Goal: Task Accomplishment & Management: Complete application form

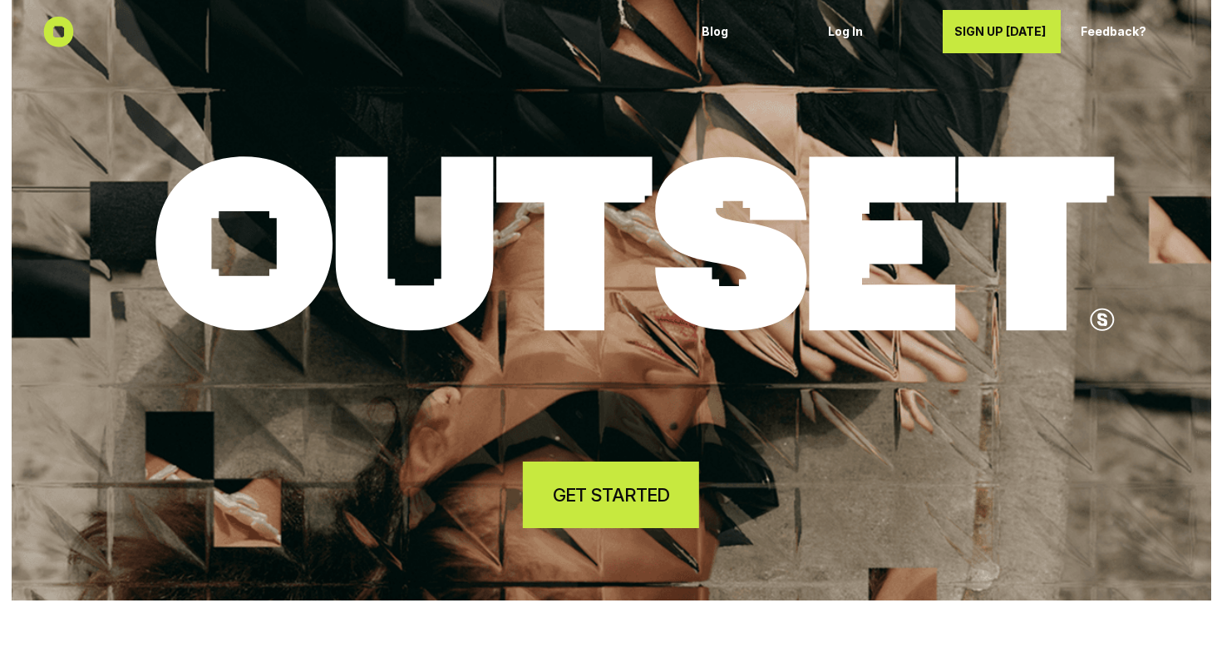
click at [637, 497] on h4 "GET STARTED" at bounding box center [611, 495] width 116 height 26
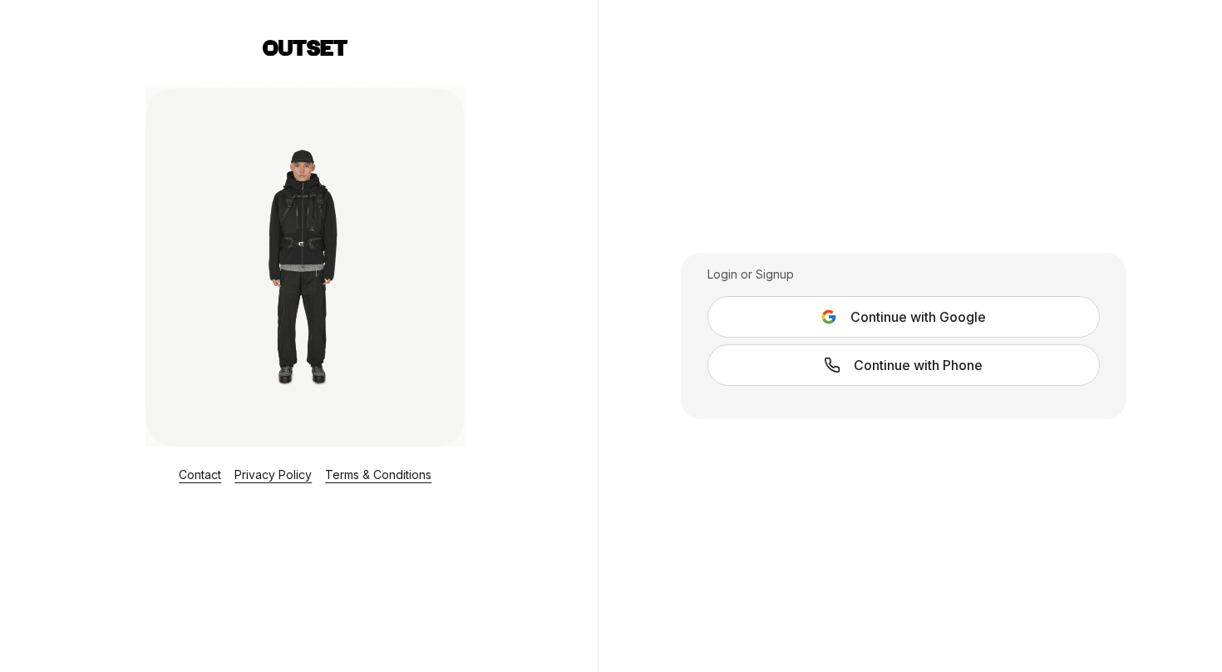
click at [868, 363] on span "Continue with Phone" at bounding box center [918, 365] width 129 height 20
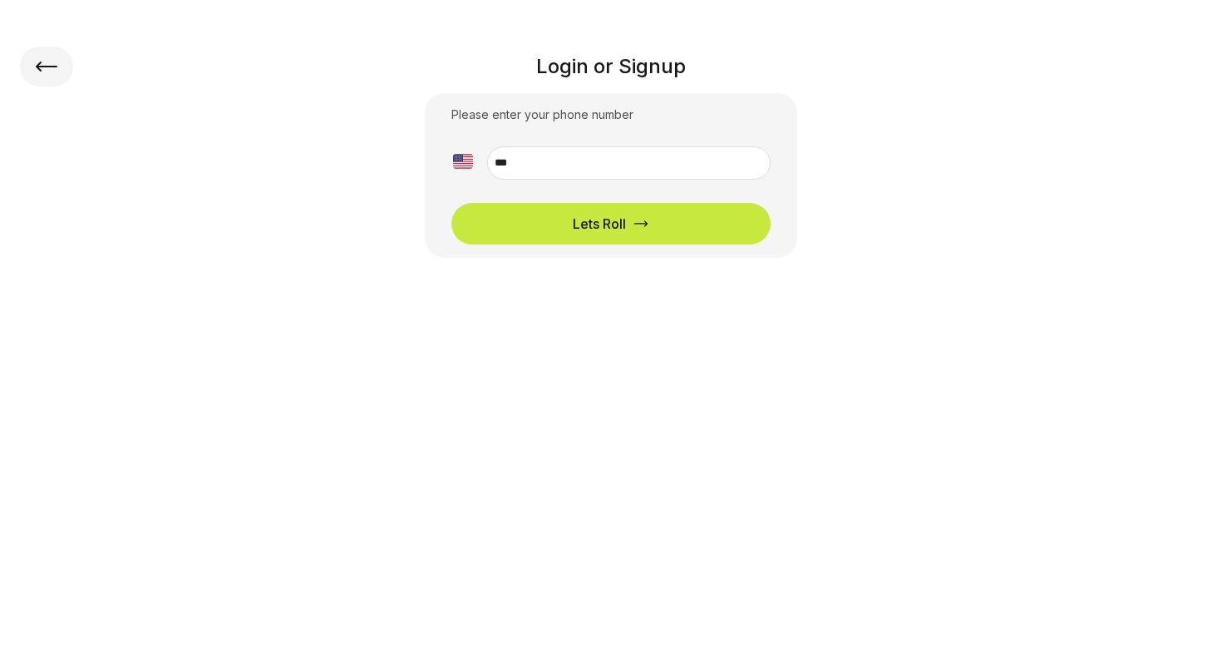
click at [43, 68] on icon at bounding box center [46, 67] width 27 height 40
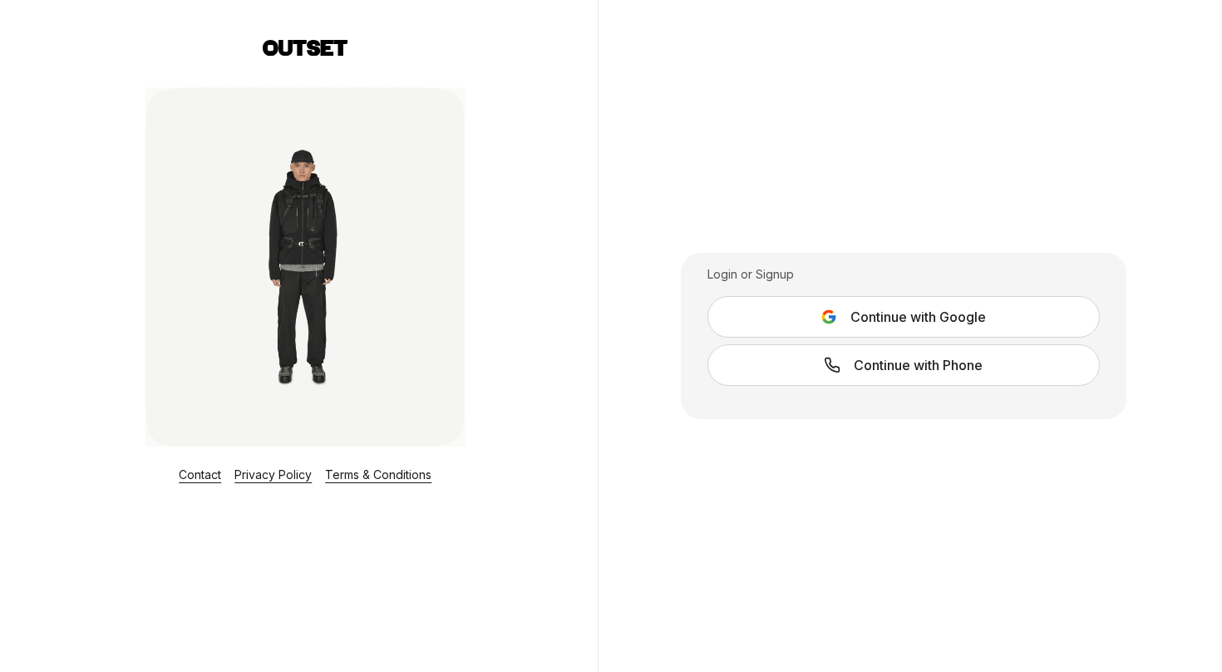
click at [292, 224] on img at bounding box center [304, 266] width 319 height 359
